Goal: Use online tool/utility: Use online tool/utility

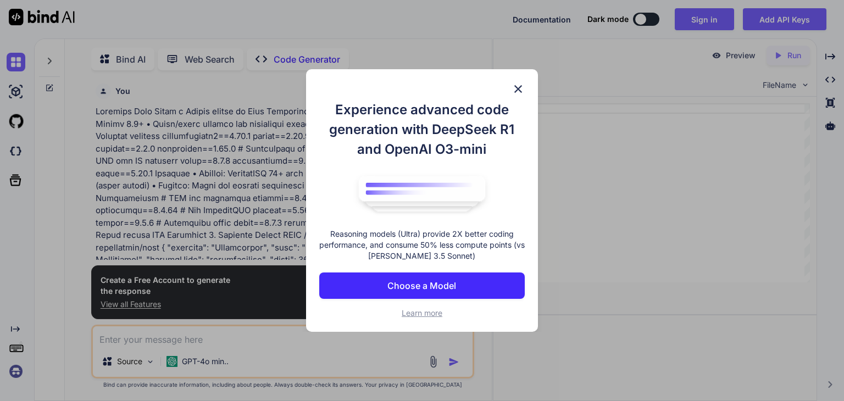
scroll to position [4, 0]
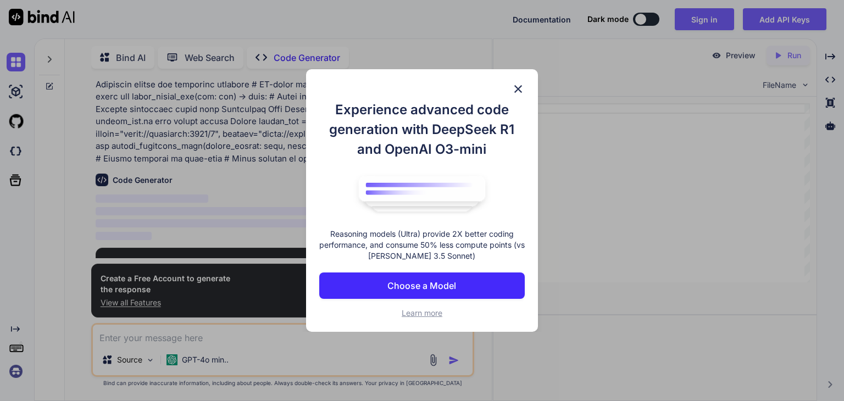
type textarea "x"
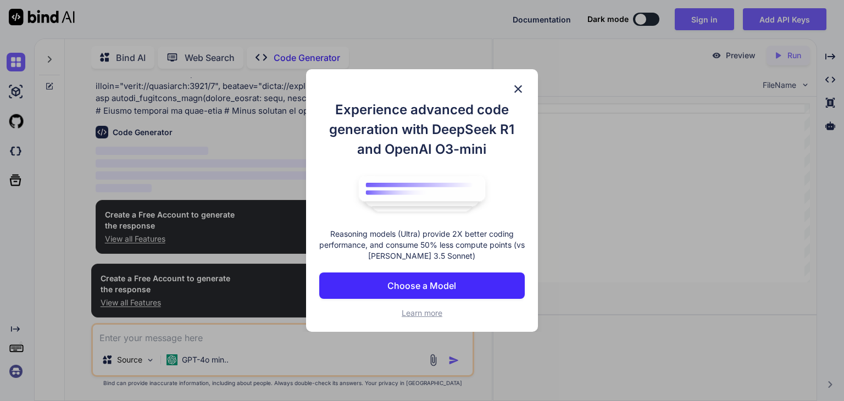
click at [452, 291] on p "Choose a Model" at bounding box center [421, 285] width 69 height 13
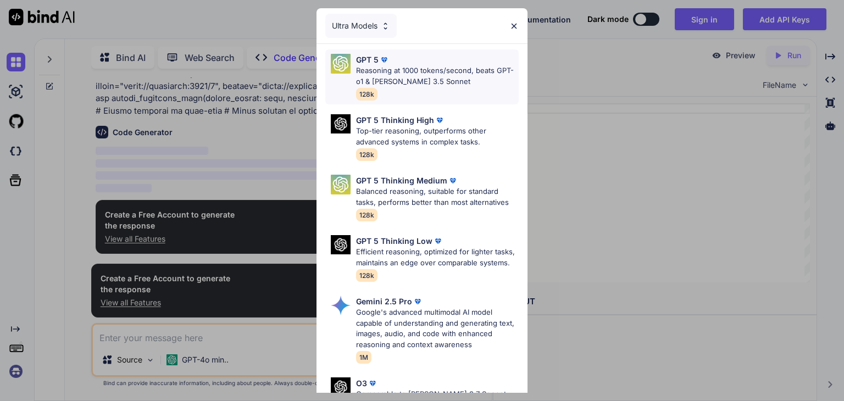
click at [429, 74] on p "Reasoning at 1000 tokens/second, beats GPT-o1 & [PERSON_NAME] 3.5 Sonnet" at bounding box center [437, 75] width 163 height 21
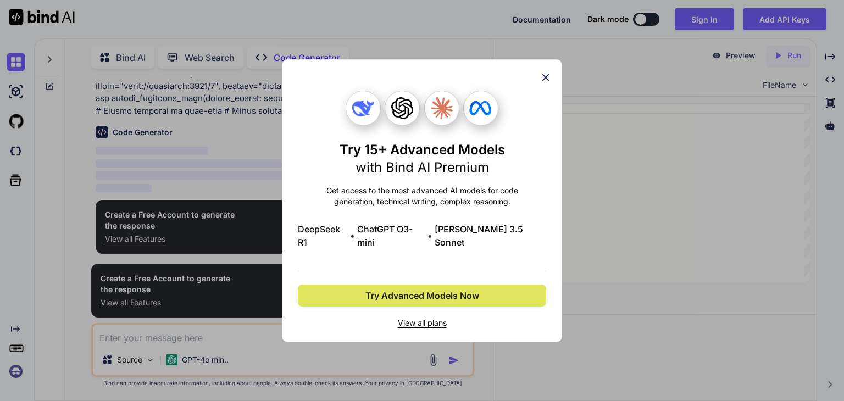
click at [453, 289] on span "Try Advanced Models Now" at bounding box center [422, 295] width 114 height 13
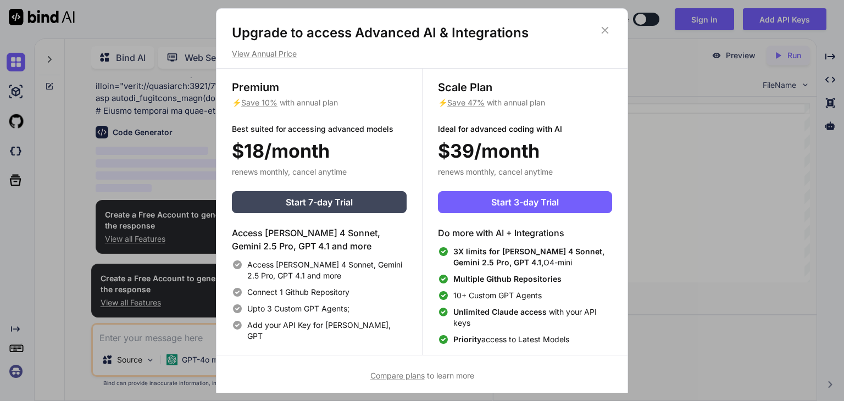
scroll to position [4, 0]
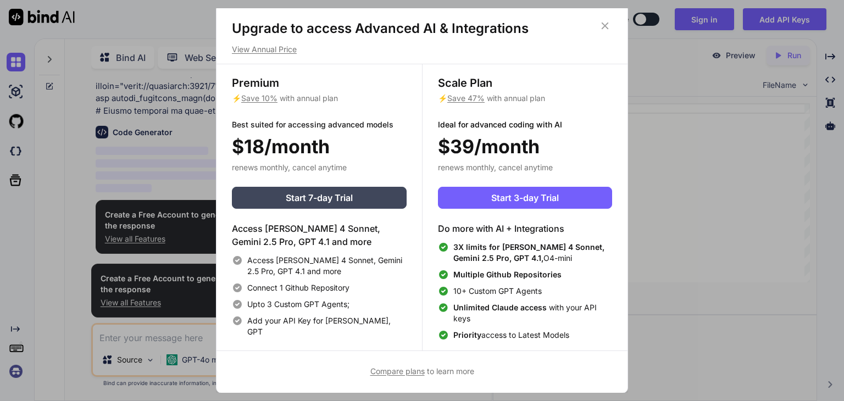
click at [607, 25] on icon at bounding box center [605, 26] width 12 height 12
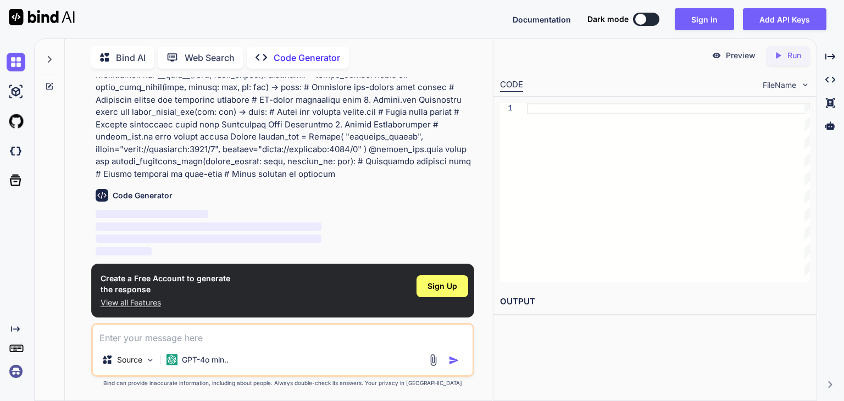
scroll to position [852, 0]
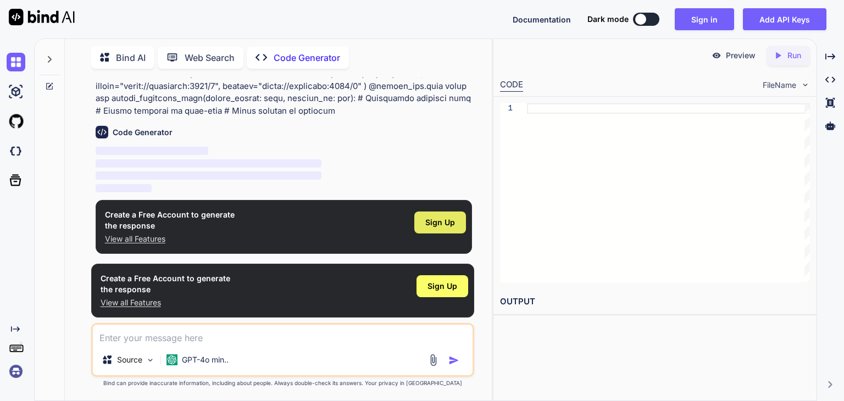
click at [441, 228] on div "Sign Up" at bounding box center [440, 223] width 52 height 22
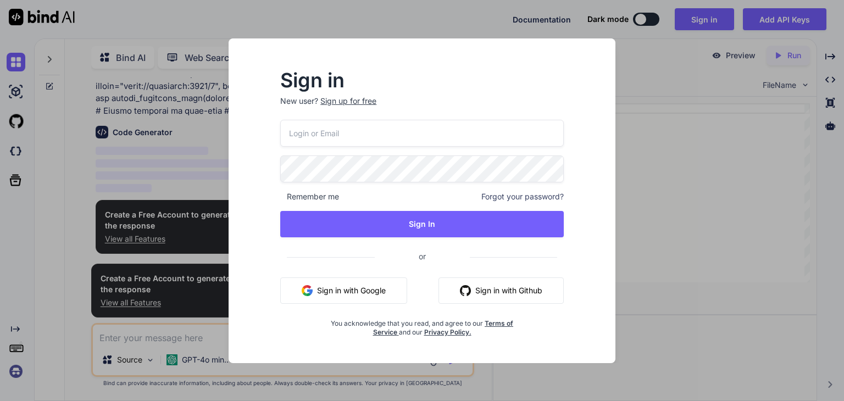
click at [346, 103] on div "Sign up for free" at bounding box center [348, 101] width 56 height 11
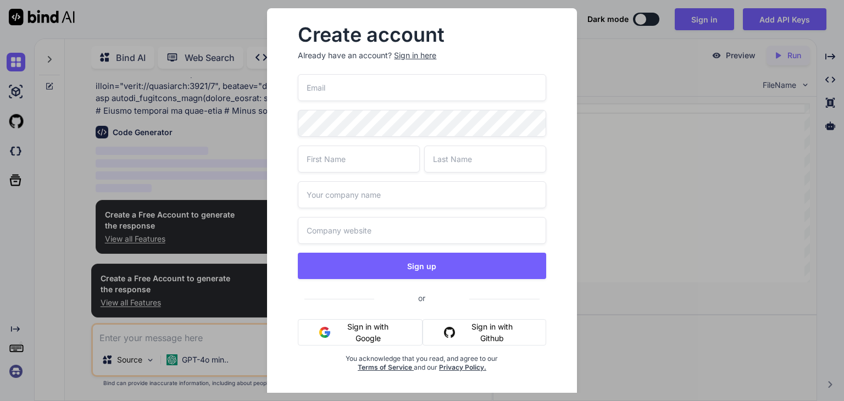
click at [372, 334] on button "Sign in with Google" at bounding box center [360, 332] width 125 height 26
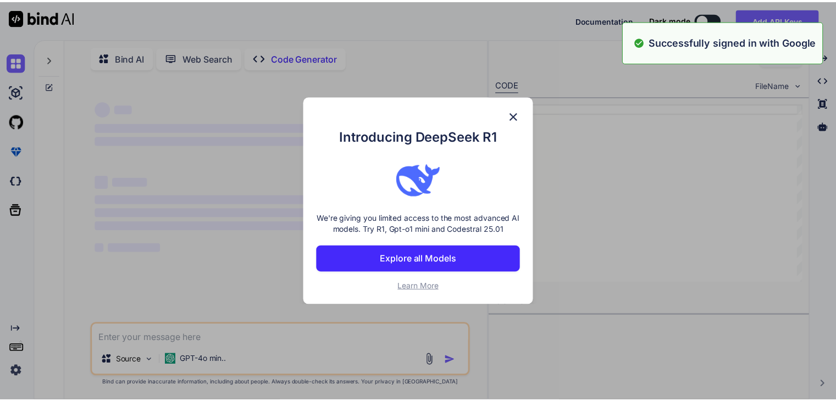
scroll to position [0, 0]
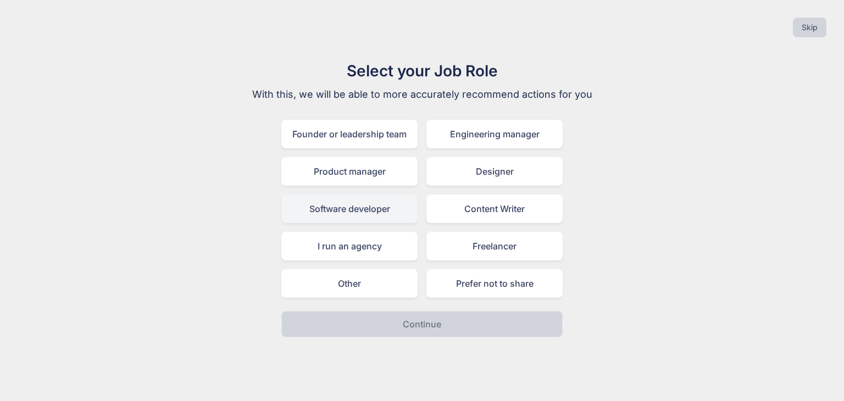
click at [394, 214] on div "Software developer" at bounding box center [349, 209] width 136 height 29
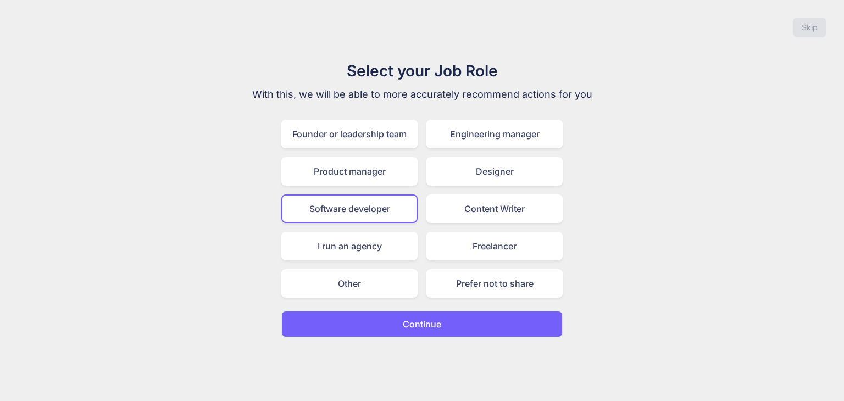
click at [429, 319] on p "Continue" at bounding box center [422, 324] width 38 height 13
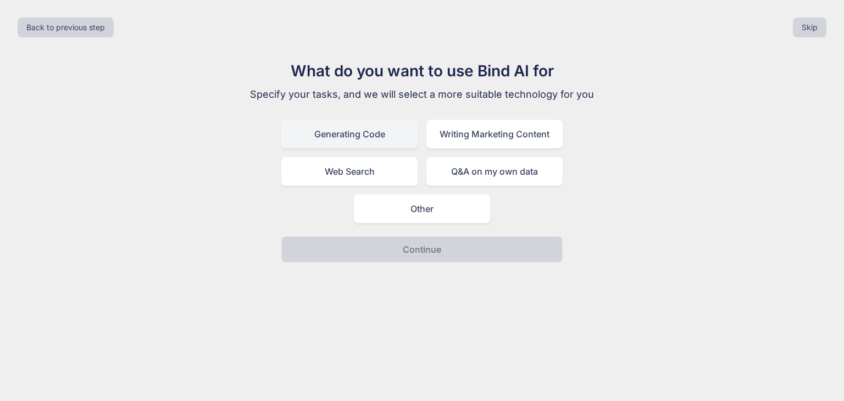
click at [396, 134] on div "Generating Code" at bounding box center [349, 134] width 136 height 29
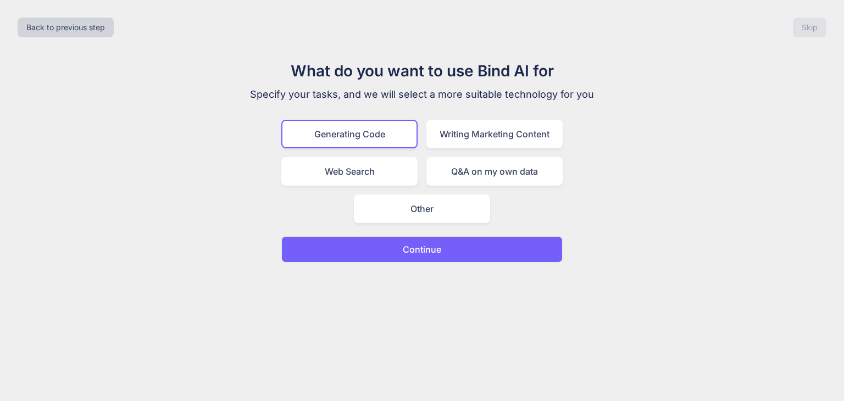
click at [417, 251] on p "Continue" at bounding box center [422, 249] width 38 height 13
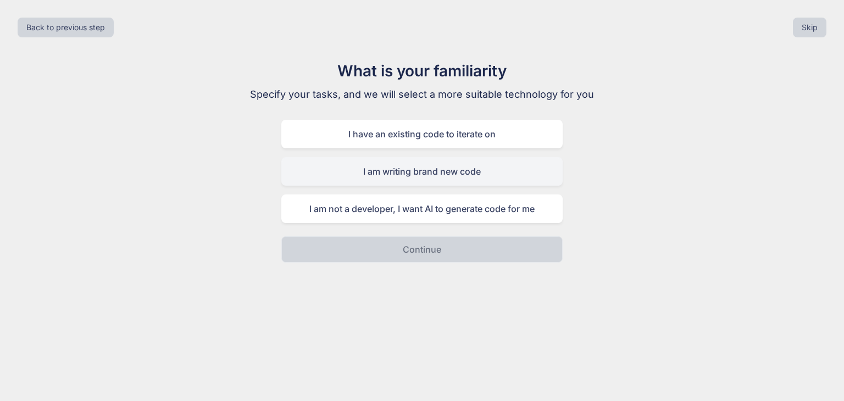
click at [477, 174] on div "I am writing brand new code" at bounding box center [421, 171] width 281 height 29
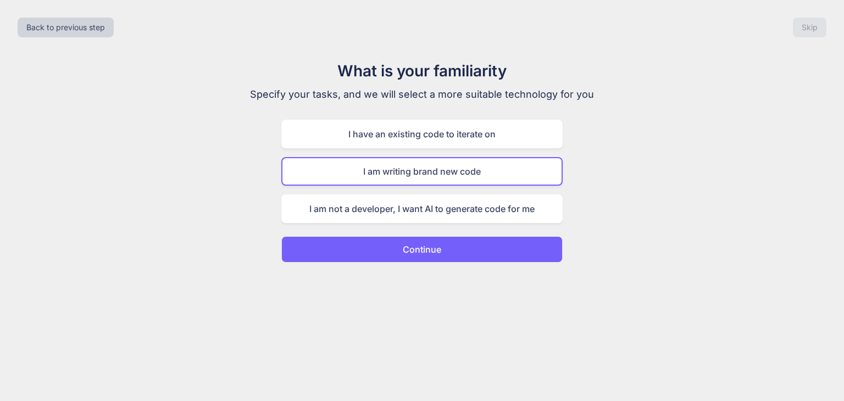
click at [440, 251] on p "Continue" at bounding box center [422, 249] width 38 height 13
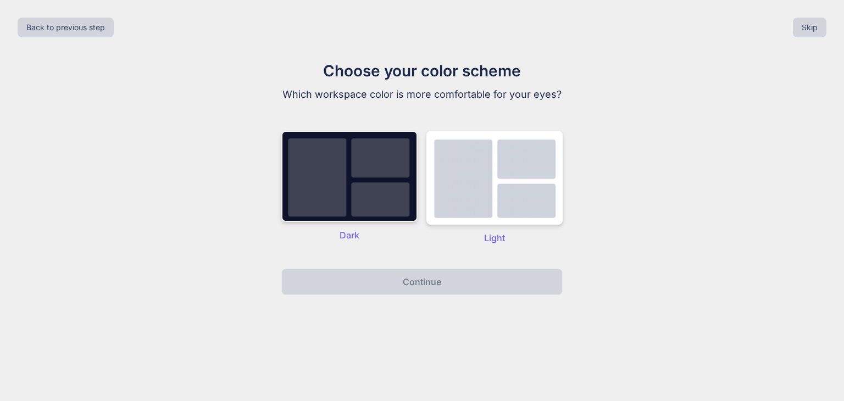
click at [365, 203] on img at bounding box center [349, 176] width 136 height 91
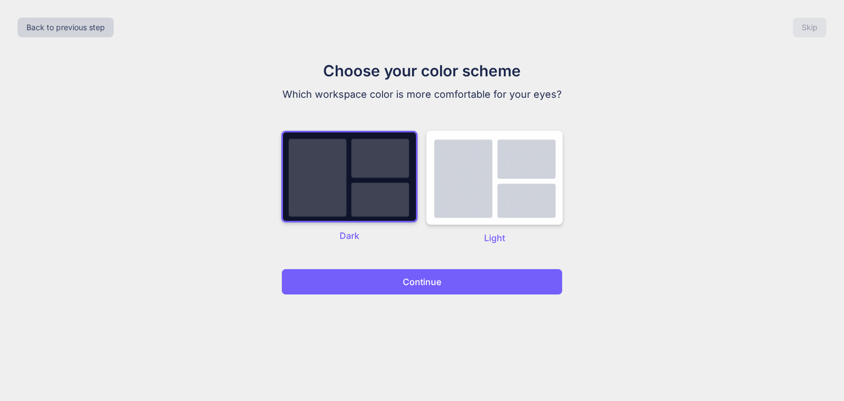
click at [423, 278] on p "Continue" at bounding box center [422, 281] width 38 height 13
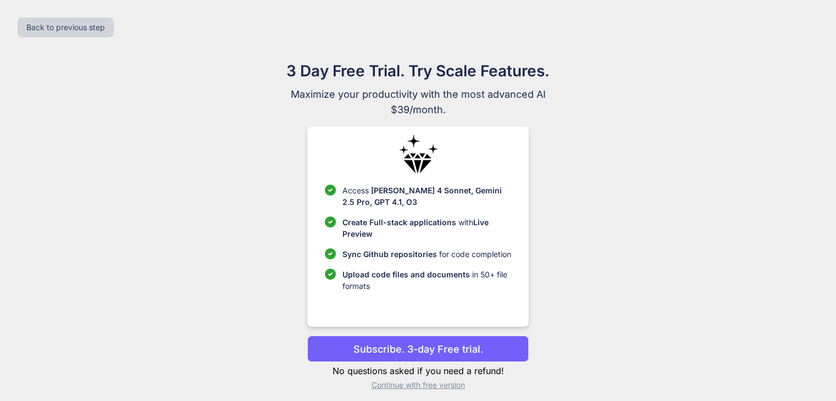
scroll to position [7, 0]
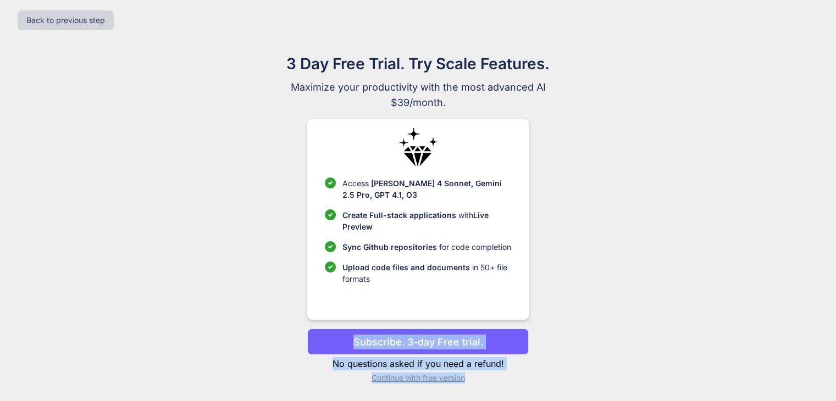
drag, startPoint x: 470, startPoint y: 275, endPoint x: 534, endPoint y: 374, distance: 117.7
click at [534, 374] on div "3 Day Free Trial. Try Scale Features. Maximize your productivity with the most …" at bounding box center [418, 222] width 492 height 340
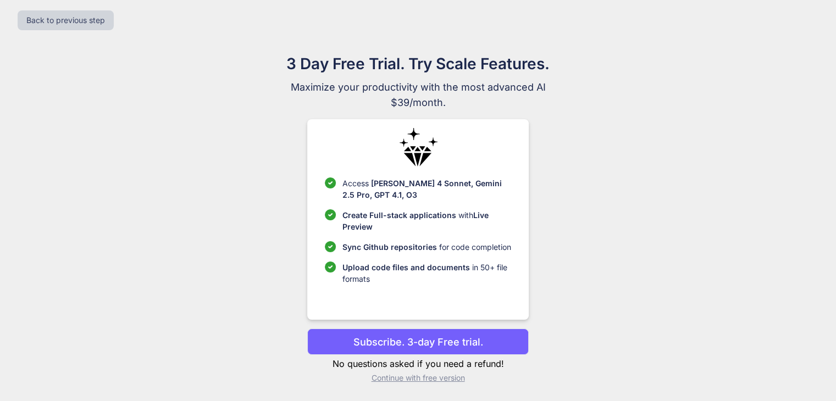
click at [454, 379] on p "Continue with free version" at bounding box center [417, 378] width 221 height 11
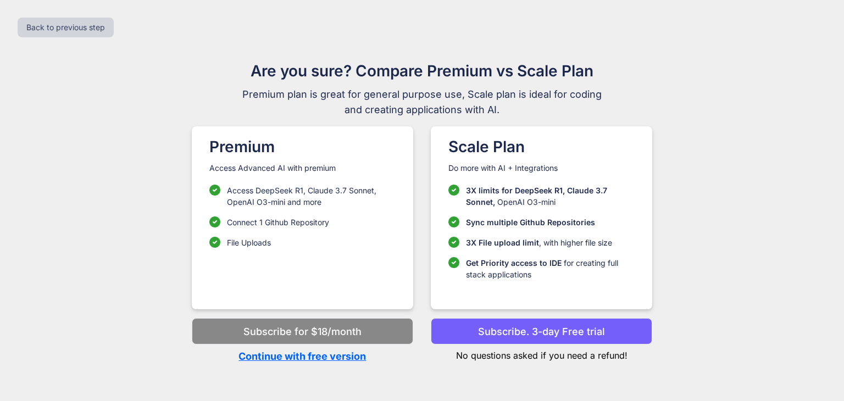
click at [346, 359] on p "Continue with free version" at bounding box center [302, 356] width 221 height 15
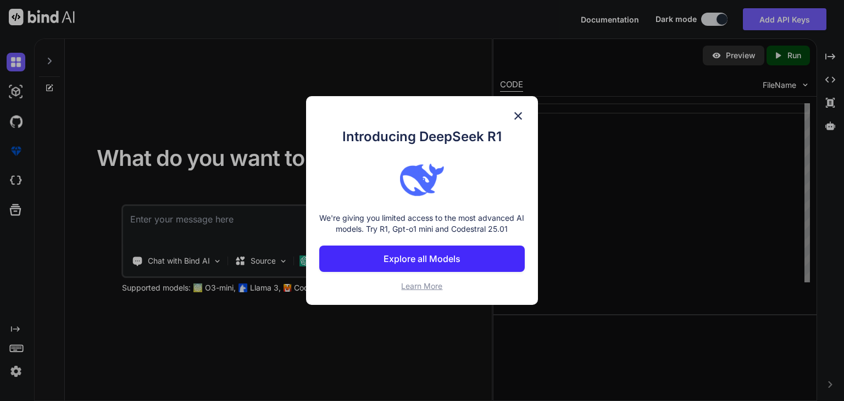
click at [521, 116] on img at bounding box center [518, 115] width 13 height 13
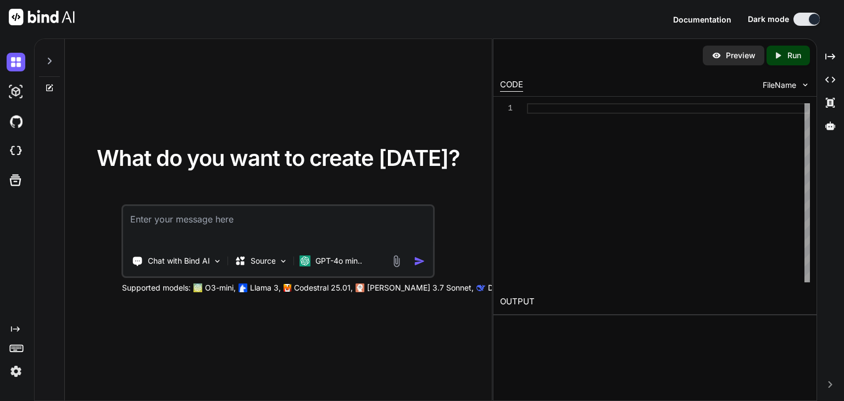
click at [280, 220] on textarea at bounding box center [278, 226] width 309 height 41
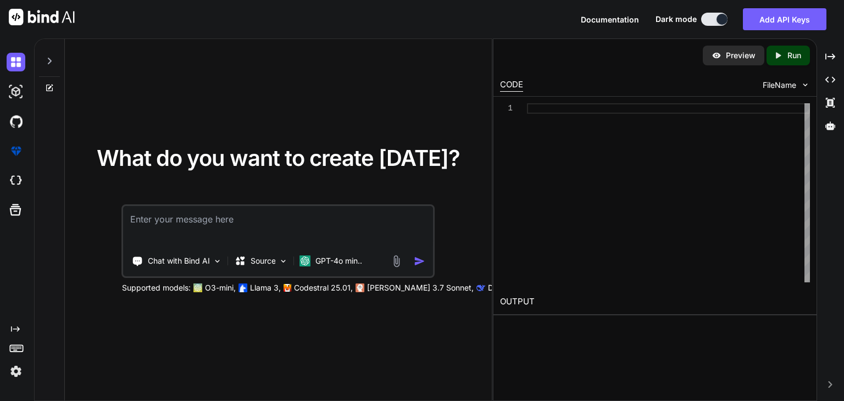
paste textarea "Lore Ipsumdolo • SitaMET (consectetur) ad Elits • Doeius 0.1+ • Tempo/incid utl…"
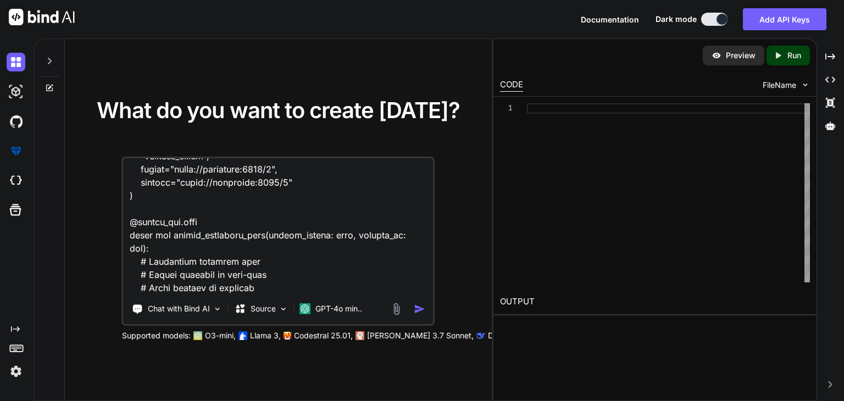
scroll to position [3036, 0]
type textarea "Lore Ipsumdolo • SitaMET (consectetur) ad Elits • Doeius 0.1+ • Tempo/incid utl…"
click at [397, 311] on img at bounding box center [396, 309] width 13 height 13
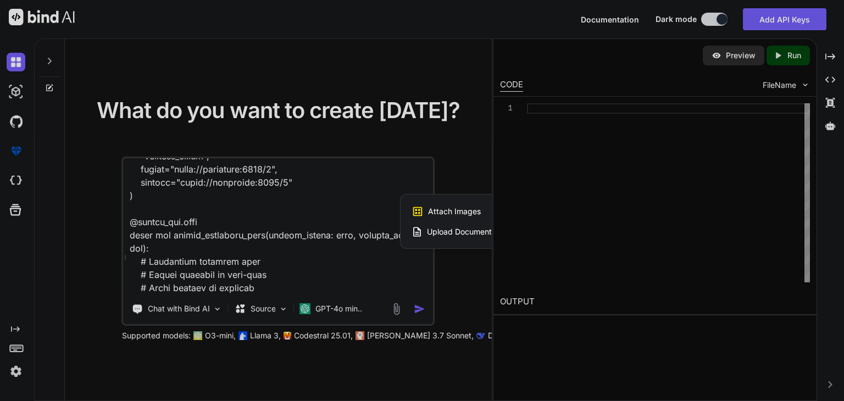
click at [451, 235] on span "Upload Documents and Code Files" at bounding box center [489, 231] width 124 height 11
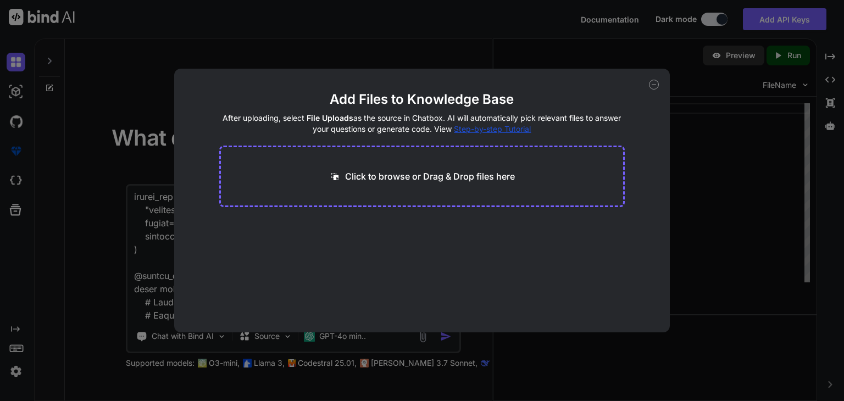
click at [411, 176] on p "Click to browse or Drag & Drop files here" at bounding box center [430, 176] width 170 height 13
type input "C:\fakepath\AI Supplier Finder-Backend Specifications.docx"
click at [371, 203] on div "Click to browse or Drag & Drop files here" at bounding box center [422, 177] width 406 height 62
click at [605, 302] on button "Finish" at bounding box center [605, 300] width 38 height 22
click at [448, 339] on div "Add Files to Knowledge Base After uploading, select File Uploads as the source …" at bounding box center [422, 200] width 844 height 401
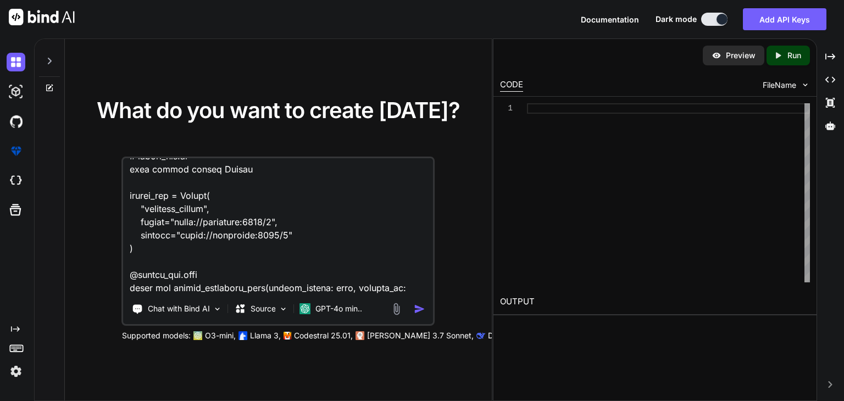
scroll to position [3023, 0]
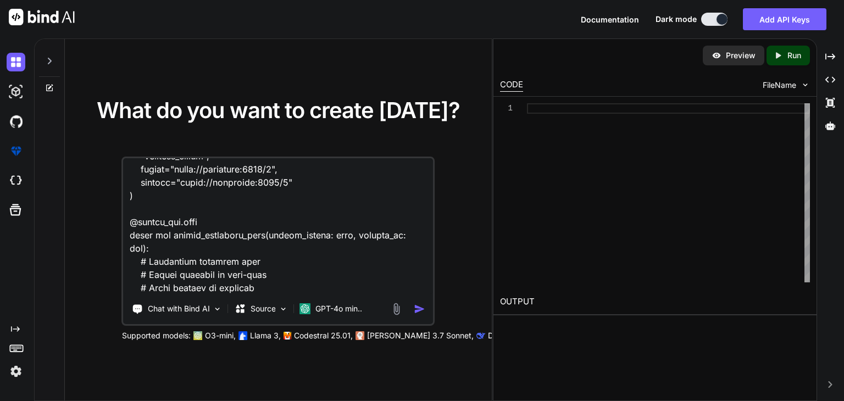
click at [424, 312] on img "button" at bounding box center [420, 309] width 12 height 12
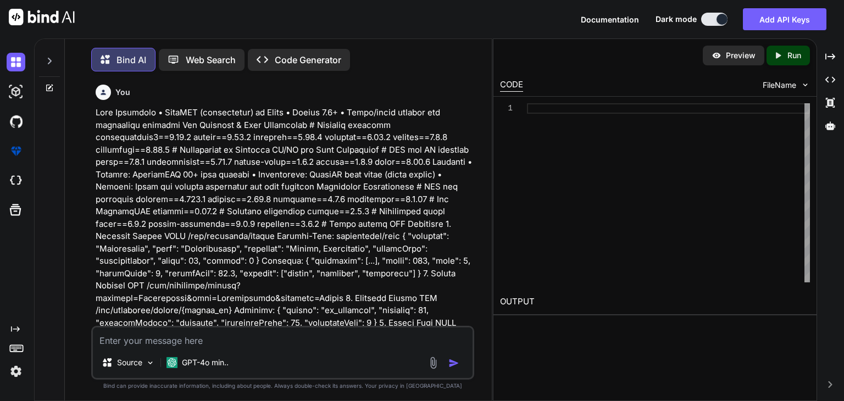
scroll to position [4, 0]
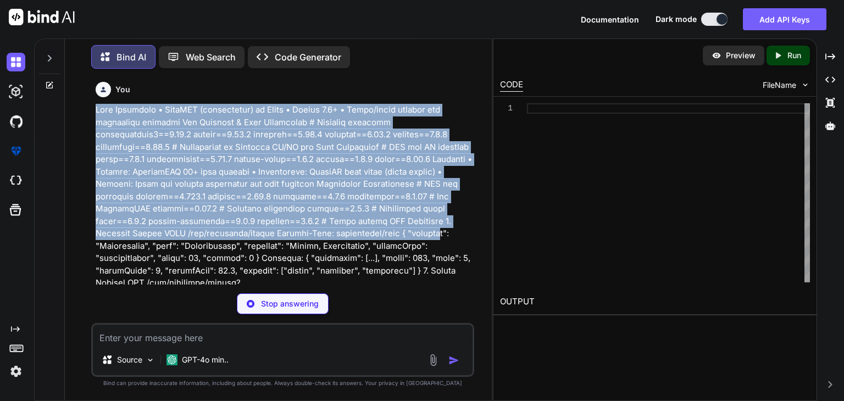
drag, startPoint x: 395, startPoint y: 231, endPoint x: 460, endPoint y: 77, distance: 166.5
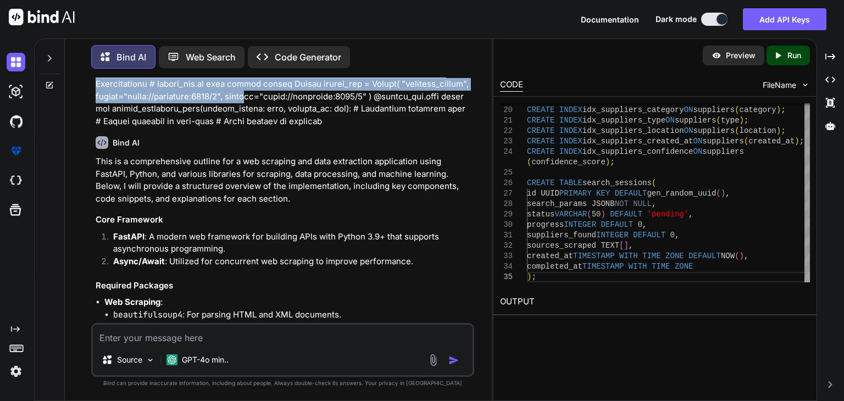
scroll to position [828, 0]
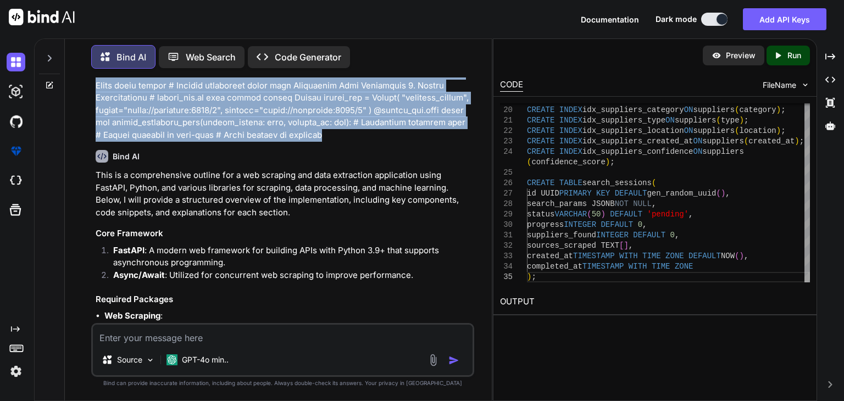
drag, startPoint x: 97, startPoint y: 106, endPoint x: 345, endPoint y: 125, distance: 249.2
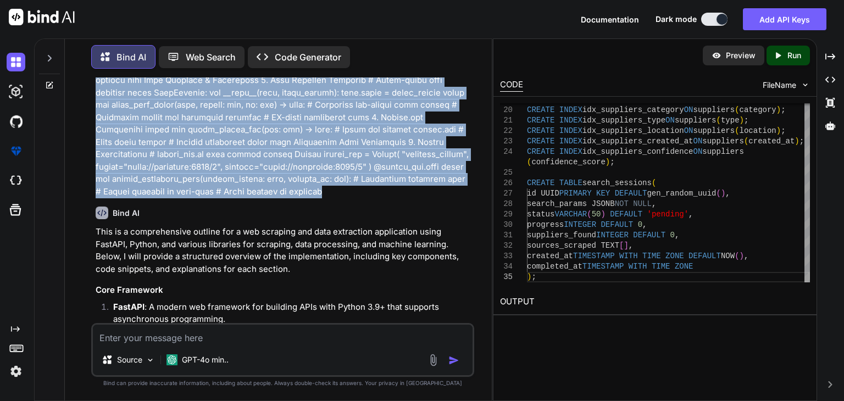
scroll to position [771, 0]
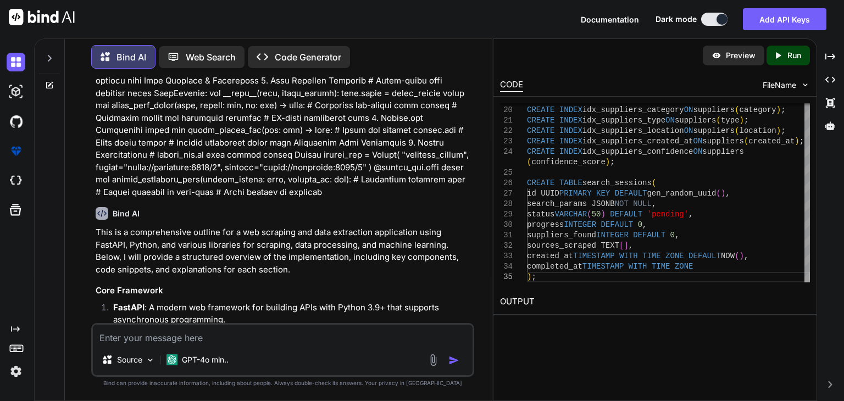
click at [306, 52] on p "Code Generator" at bounding box center [308, 57] width 67 height 13
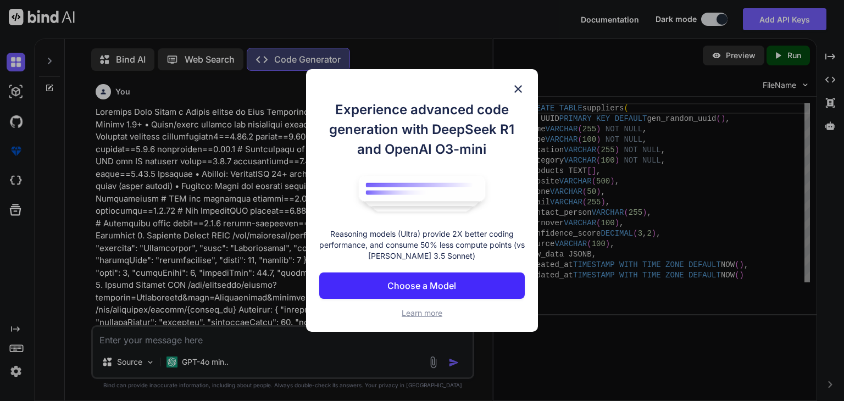
scroll to position [4, 0]
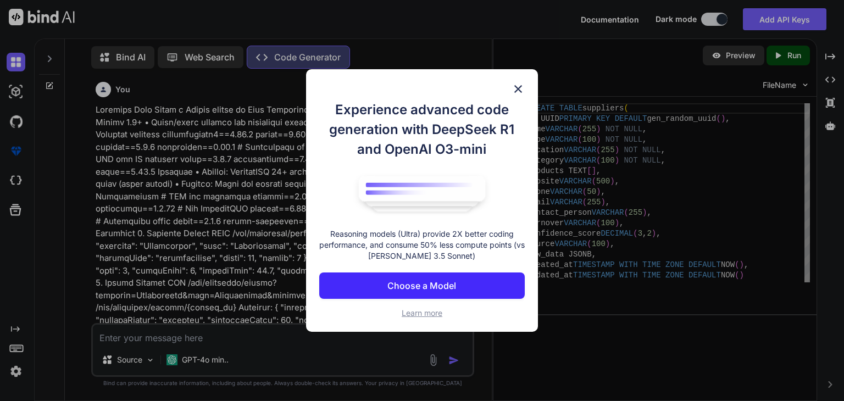
click at [520, 90] on img at bounding box center [518, 88] width 13 height 13
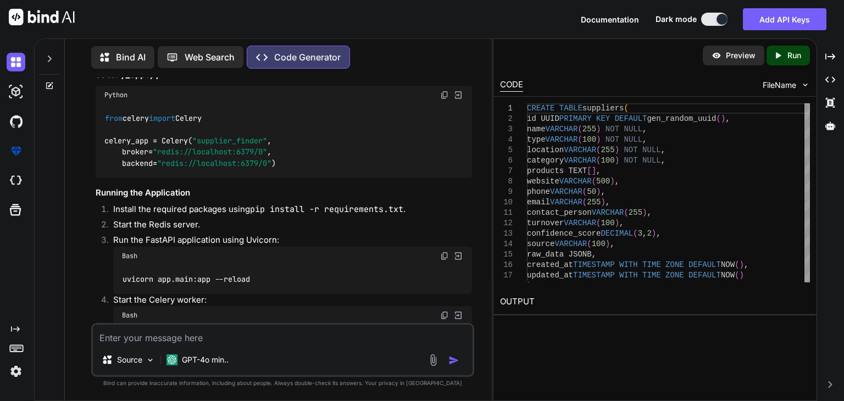
scroll to position [2712, 0]
drag, startPoint x: 105, startPoint y: 190, endPoint x: 141, endPoint y: 221, distance: 47.9
copy code "async def scrape_suppliers ( search_params ): # Implement scraping logic here #…"
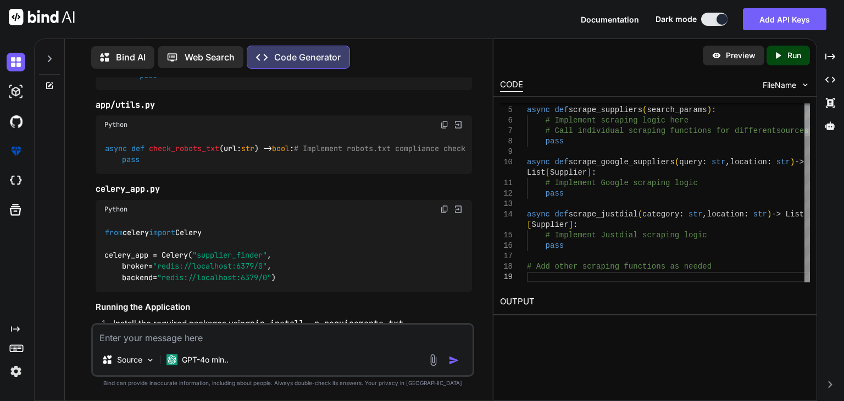
scroll to position [0, 0]
click at [556, 207] on div "async def scrape_suppliers ( search_params ) : # Implement scraping logic here …" at bounding box center [668, 172] width 283 height 219
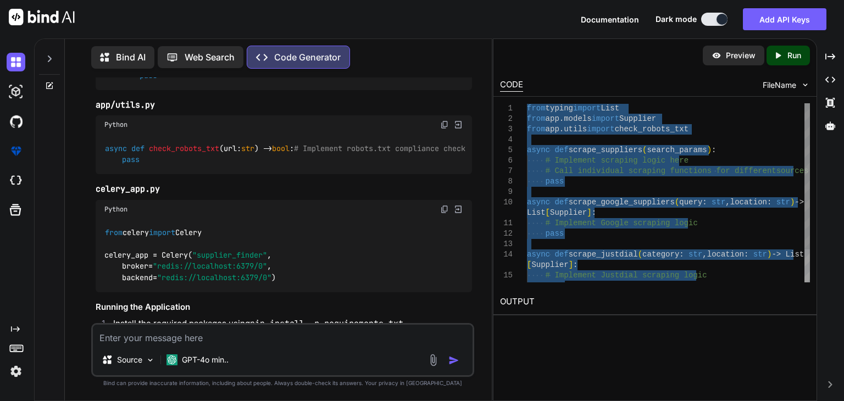
type textarea "from typing import List from app.models import Supplier from app.utils import c…"
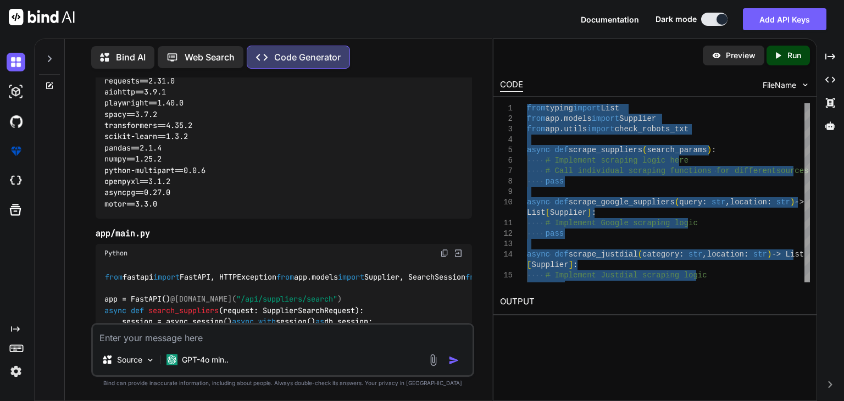
scroll to position [1251, 0]
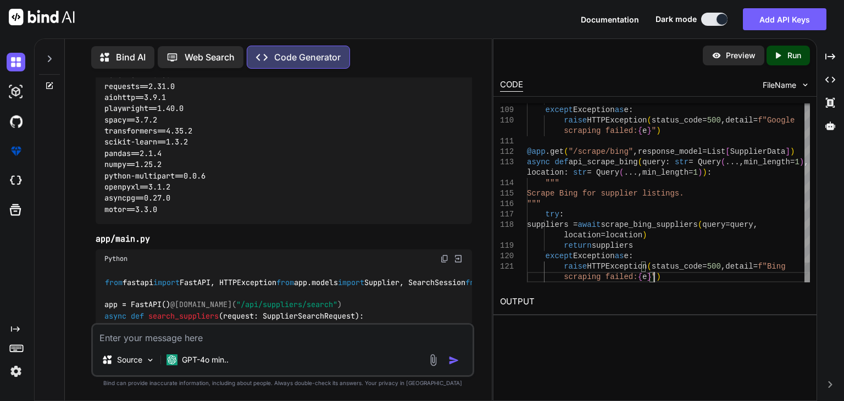
type textarea "location=location) return suppliers except Exception as e: raise HTTPException(…"
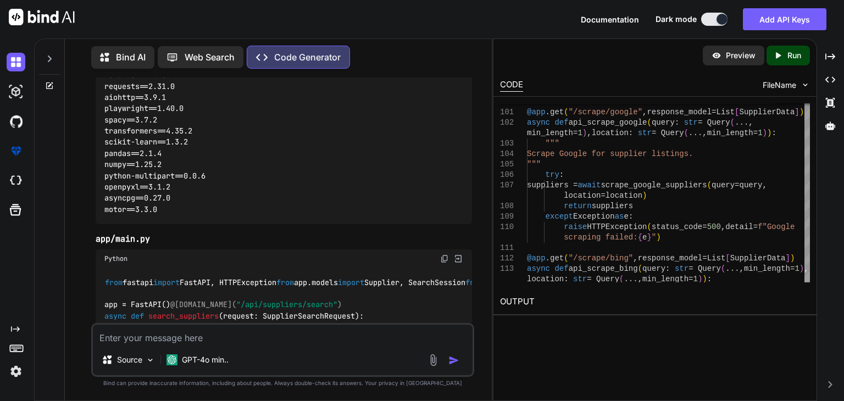
click at [788, 60] on p "Run" at bounding box center [795, 55] width 14 height 11
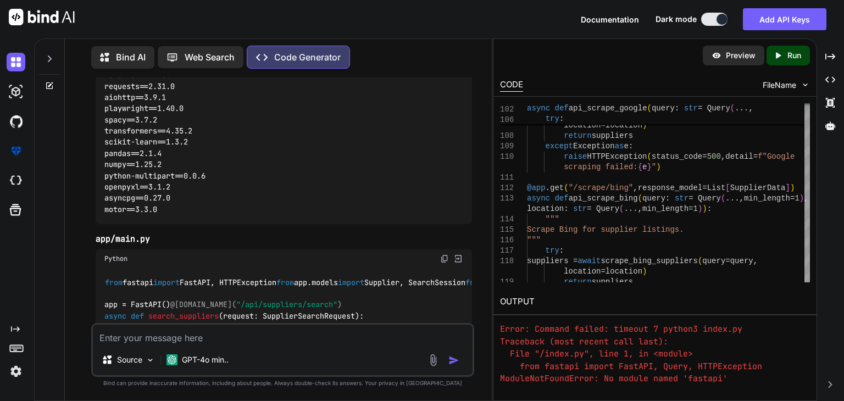
scroll to position [51, 0]
click at [217, 341] on textarea at bounding box center [283, 335] width 380 height 20
